Goal: Navigation & Orientation: Find specific page/section

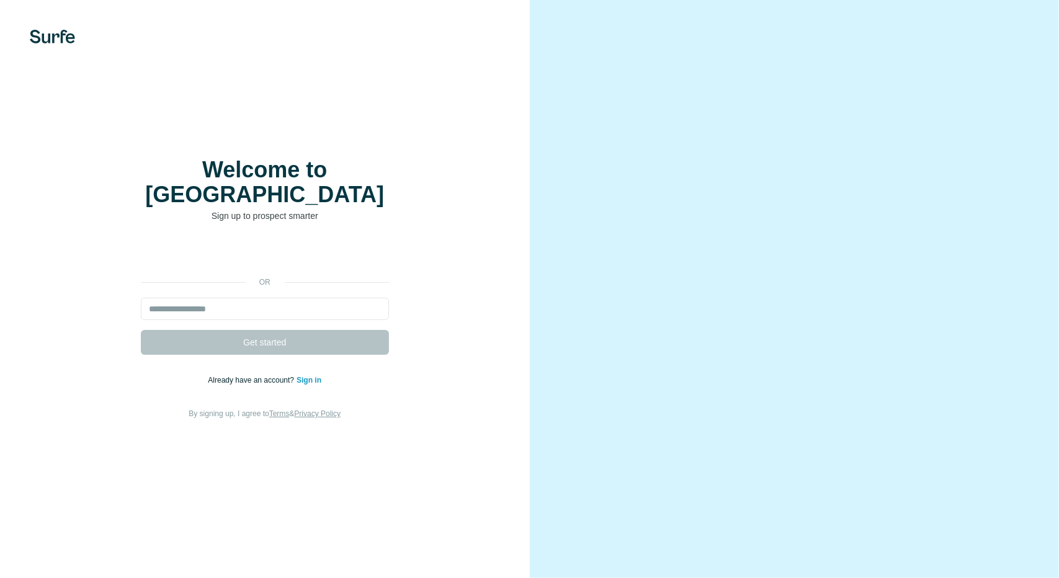
click at [312, 376] on link "Sign in" at bounding box center [308, 380] width 25 height 9
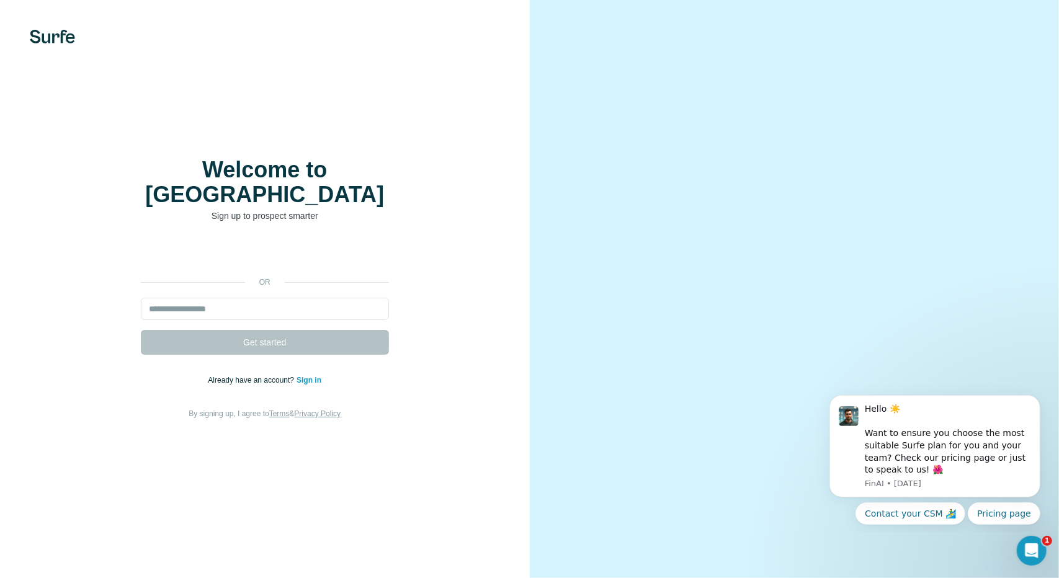
click at [314, 376] on link "Sign in" at bounding box center [308, 380] width 25 height 9
